Goal: Task Accomplishment & Management: Use online tool/utility

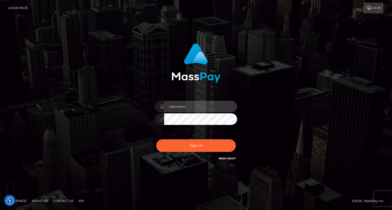
click at [203, 106] on input "text" at bounding box center [200, 107] width 73 height 12
type input "oli.fanvue"
click at [197, 106] on input "text" at bounding box center [200, 107] width 73 height 12
type input "oli.fanvue"
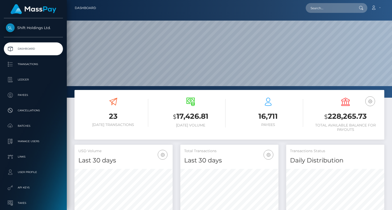
scroll to position [91, 98]
click at [324, 8] on input "text" at bounding box center [330, 8] width 48 height 10
paste input "[EMAIL_ADDRESS][DOMAIN_NAME]"
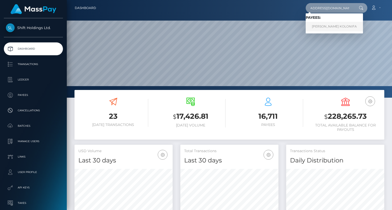
type input "[EMAIL_ADDRESS][DOMAIN_NAME]"
click at [328, 25] on link "[PERSON_NAME] KOLONIFA" at bounding box center [334, 27] width 57 height 10
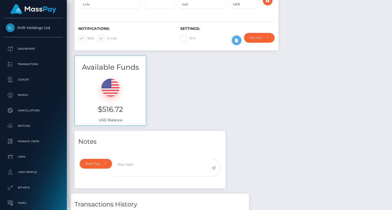
scroll to position [190, 0]
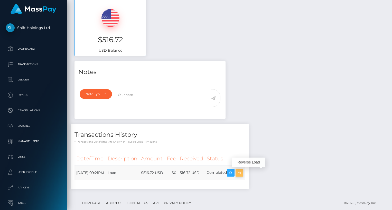
click at [243, 174] on icon "button" at bounding box center [239, 173] width 6 height 6
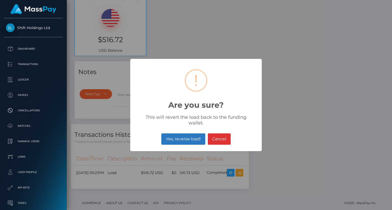
click at [197, 137] on button "Yes, reverse load!" at bounding box center [183, 138] width 44 height 11
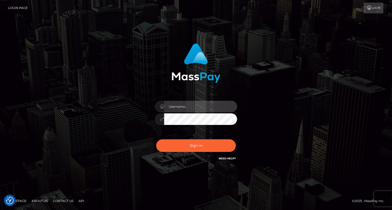
click at [194, 104] on input "text" at bounding box center [200, 107] width 73 height 12
type input "oli.fanvue"
click at [187, 107] on input "text" at bounding box center [200, 107] width 73 height 12
type input "oli.fanvue"
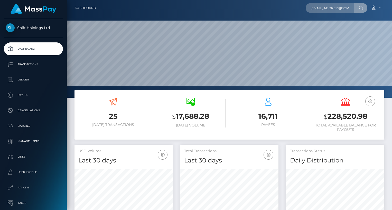
scroll to position [0, 22]
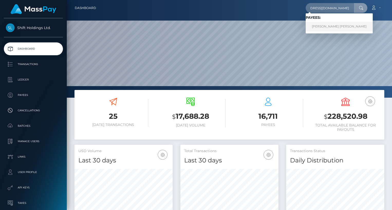
type input "[EMAIL_ADDRESS][DOMAIN_NAME]"
click at [330, 25] on link "[PERSON_NAME] [PERSON_NAME]" at bounding box center [339, 27] width 67 height 10
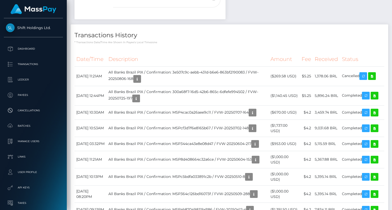
scroll to position [202, 0]
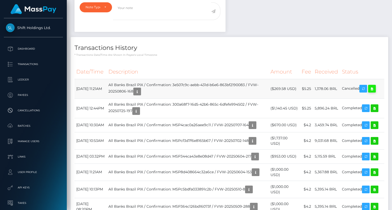
click at [375, 86] on icon at bounding box center [372, 89] width 6 height 6
click at [140, 88] on icon "button" at bounding box center [137, 91] width 6 height 6
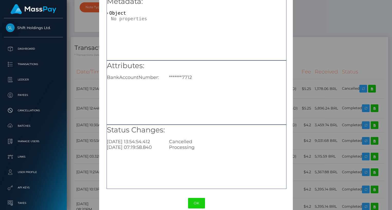
scroll to position [34, 0]
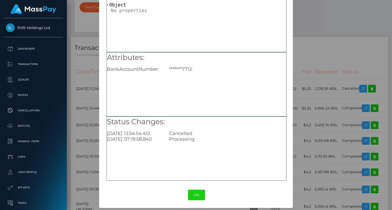
click at [305, 89] on div "× Payout Information Metadata: Object Attributes: BankAccountNumber: *******771…" at bounding box center [196, 105] width 392 height 210
